Goal: Understand process/instructions: Learn how to perform a task or action

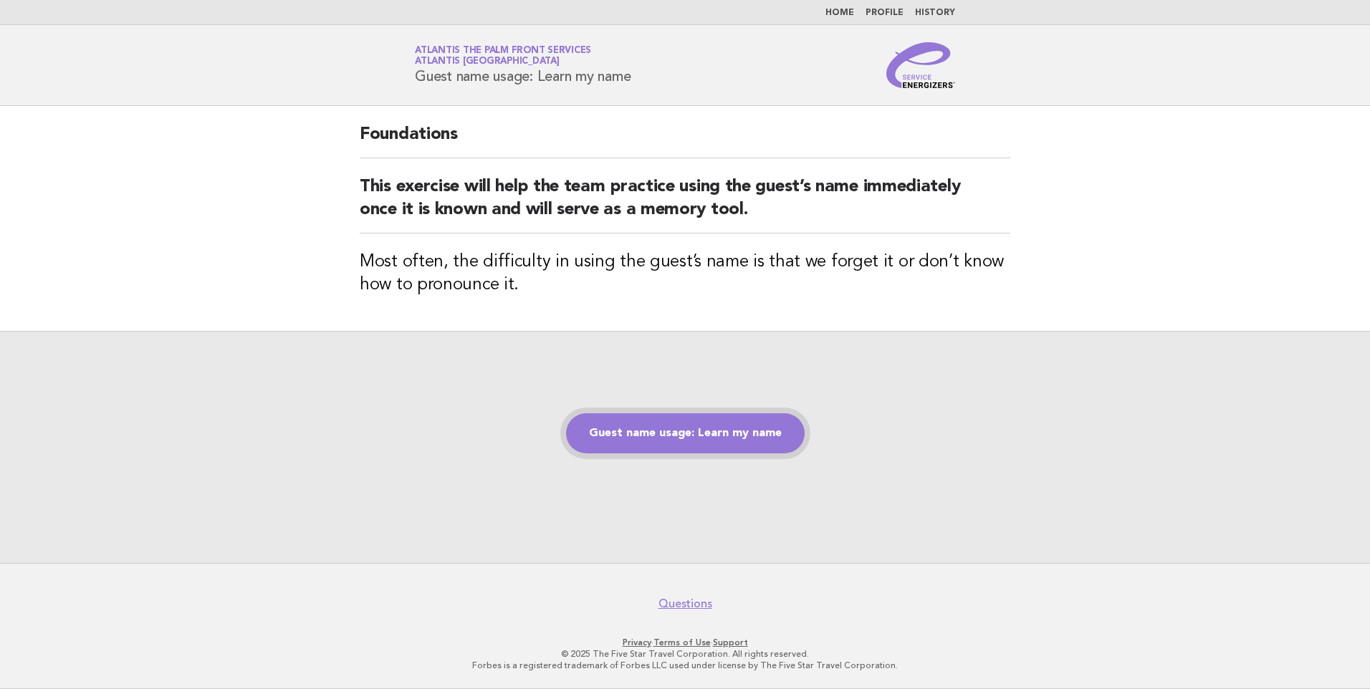
click at [648, 431] on link "Guest name usage: Learn my name" at bounding box center [685, 433] width 239 height 40
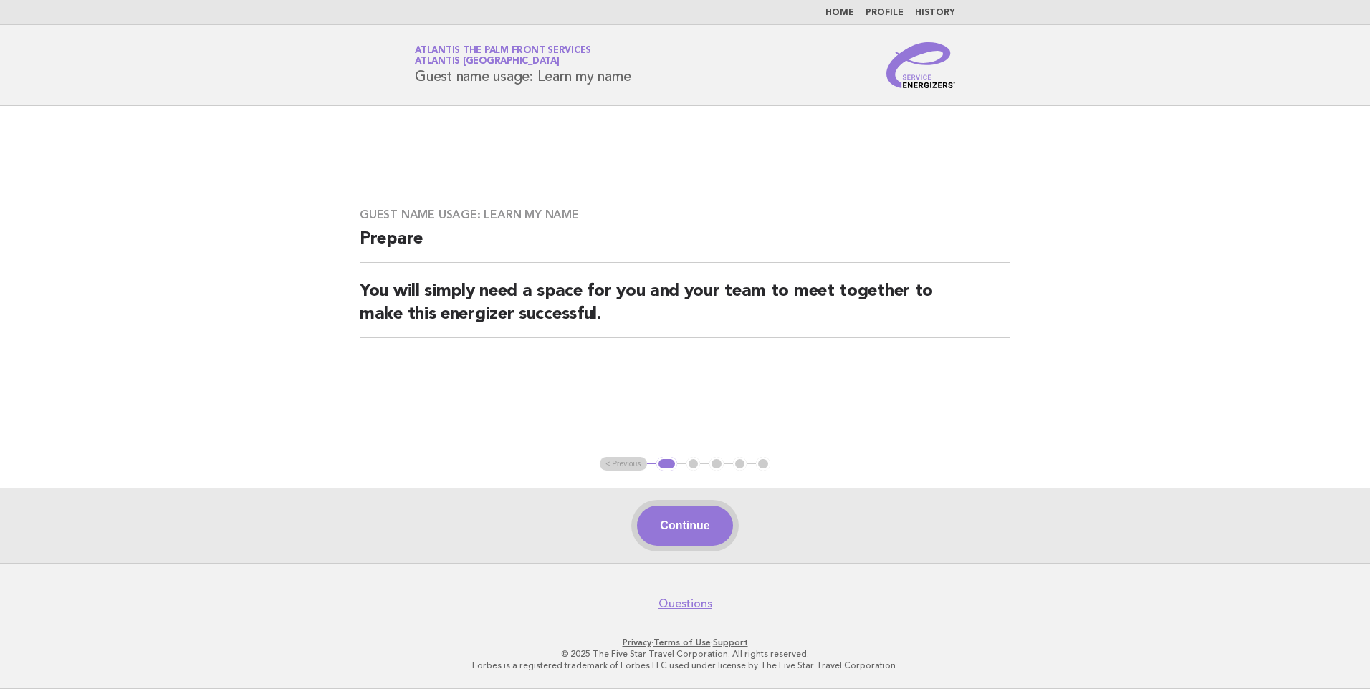
click at [665, 508] on button "Continue" at bounding box center [684, 526] width 95 height 40
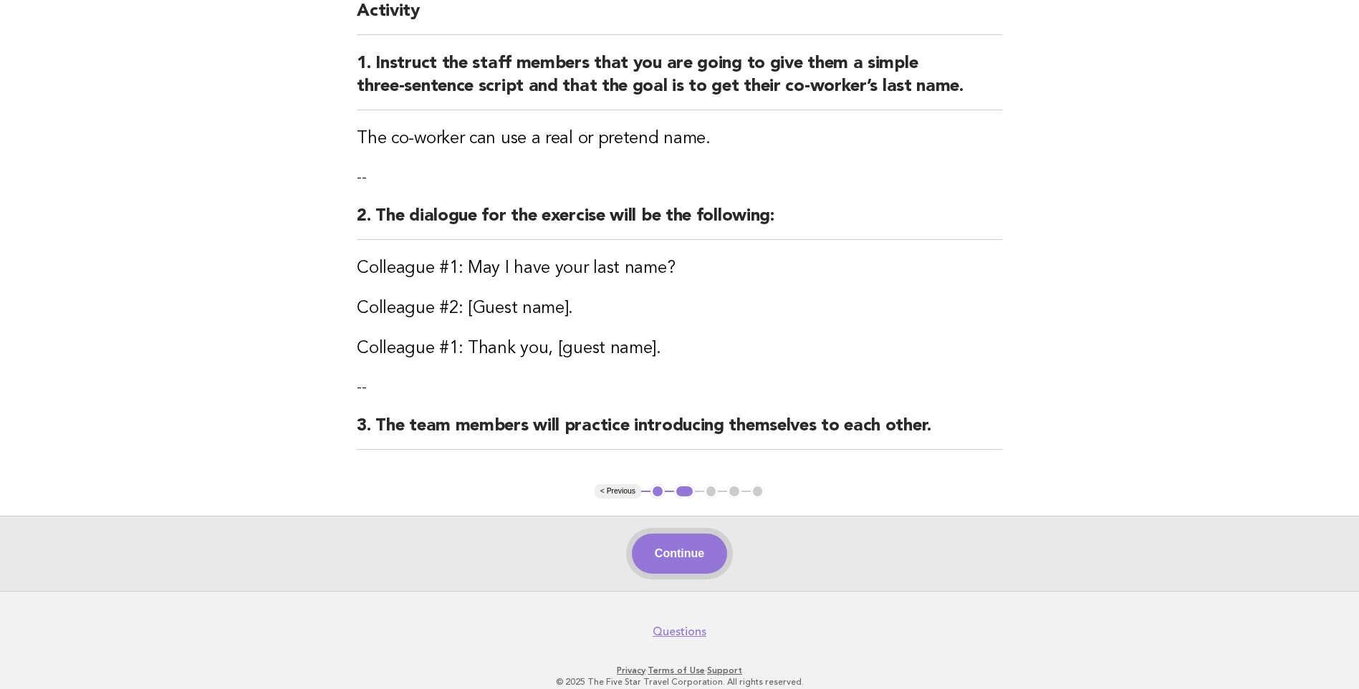
click at [676, 554] on button "Continue" at bounding box center [679, 554] width 95 height 40
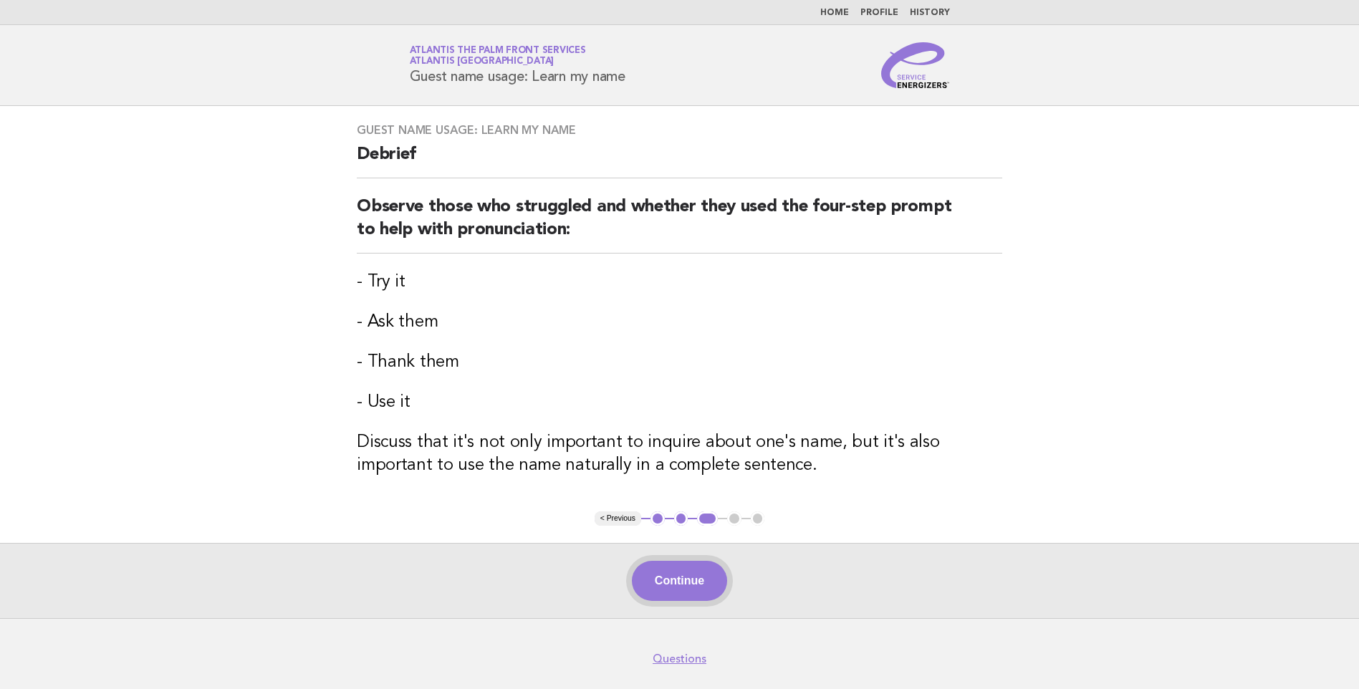
click at [703, 592] on button "Continue" at bounding box center [679, 581] width 95 height 40
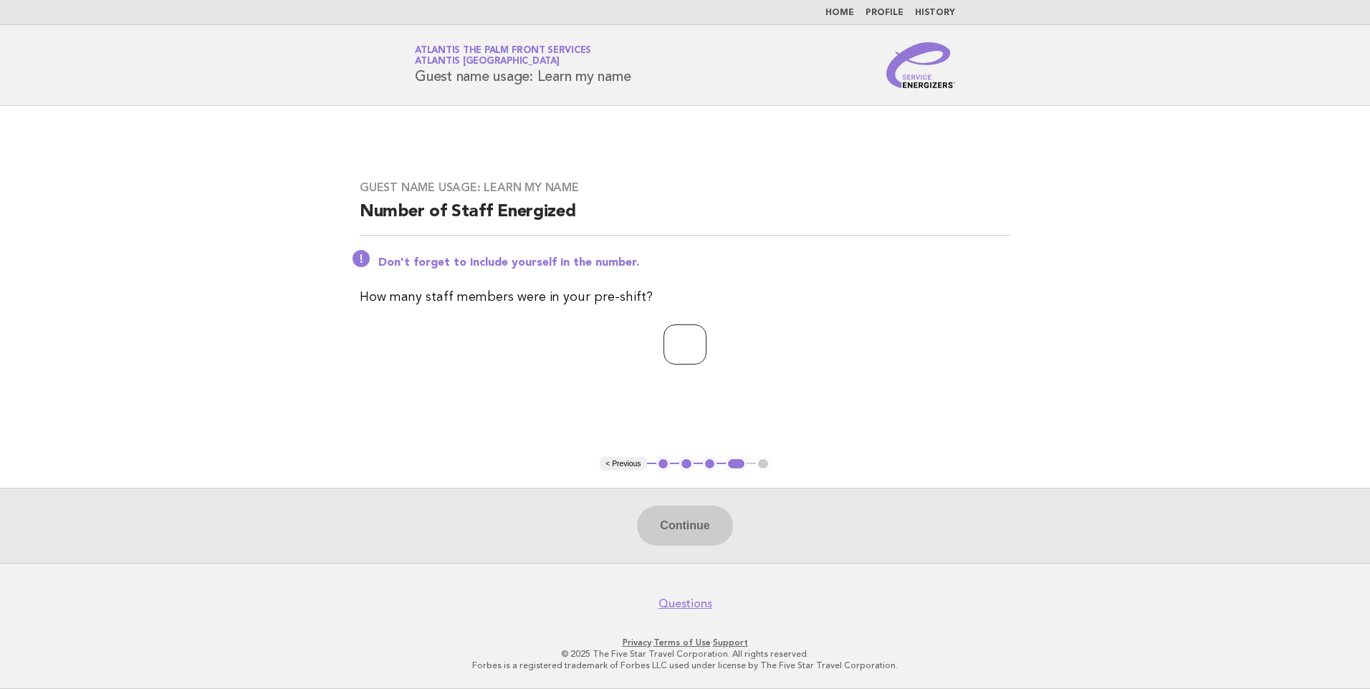
click at [666, 352] on input "number" at bounding box center [685, 345] width 43 height 40
click at [671, 362] on input "number" at bounding box center [685, 345] width 43 height 40
type input "*"
click at [689, 524] on button "Continue" at bounding box center [684, 526] width 95 height 40
